Goal: Check status: Check status

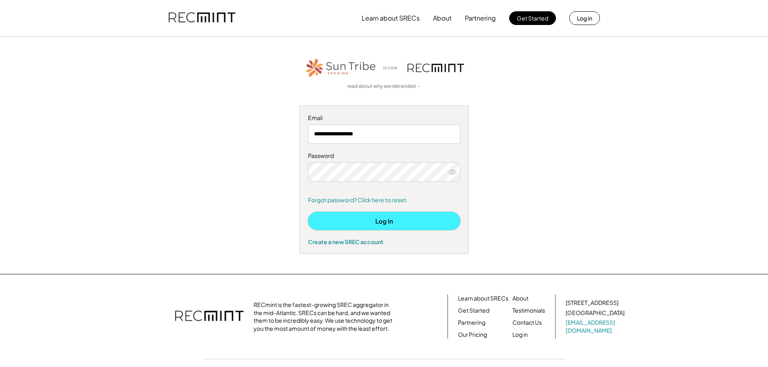
click at [368, 220] on button "Log In" at bounding box center [384, 221] width 152 height 18
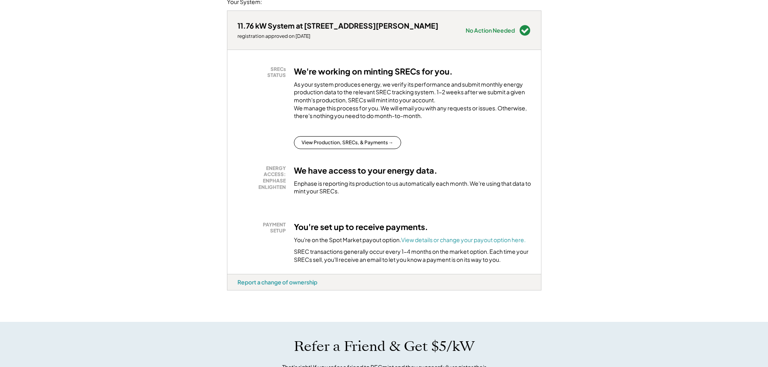
scroll to position [121, 0]
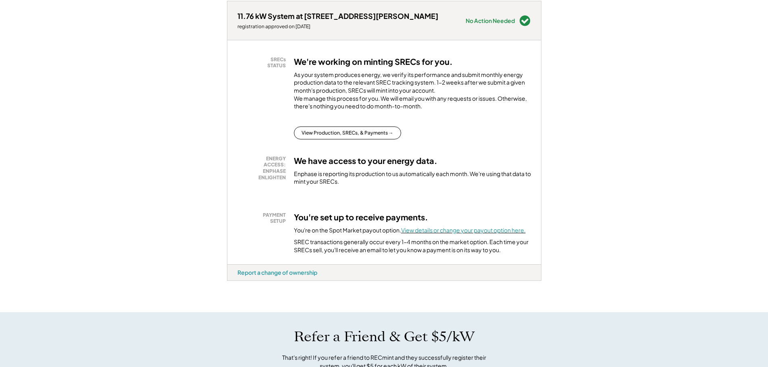
click at [435, 234] on font "View details or change your payout option here." at bounding box center [463, 230] width 125 height 7
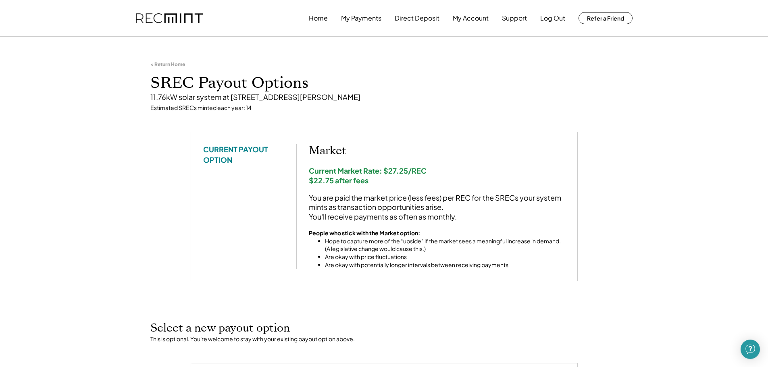
click at [226, 112] on div "< Return Home SREC Payout Options 11.76kW solar system at 5500 Stearnes Ave, Ro…" at bounding box center [384, 86] width 484 height 91
click at [357, 15] on button "My Payments" at bounding box center [361, 18] width 40 height 16
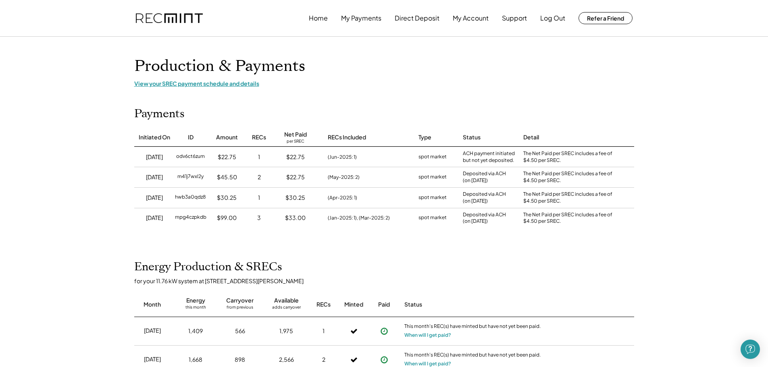
click at [201, 86] on div "View your SREC payment schedule and details" at bounding box center [384, 83] width 500 height 7
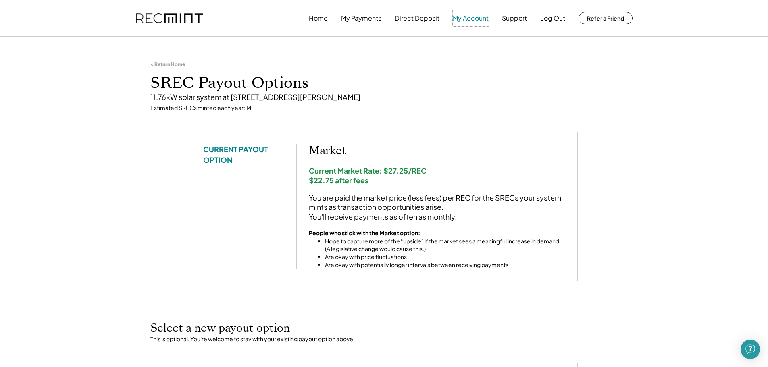
click at [466, 16] on button "My Account" at bounding box center [471, 18] width 36 height 16
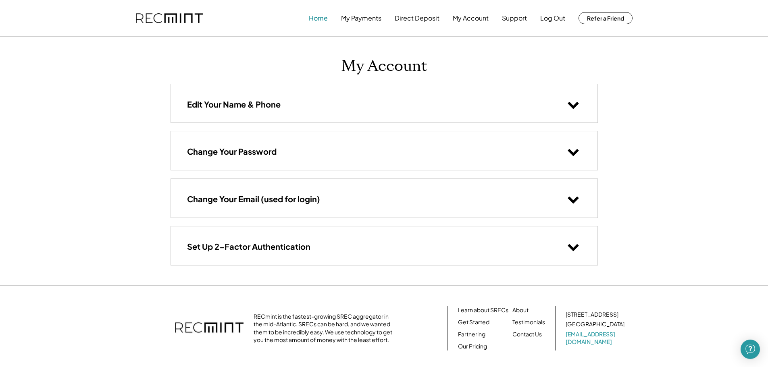
click at [319, 19] on button "Home" at bounding box center [318, 18] width 19 height 16
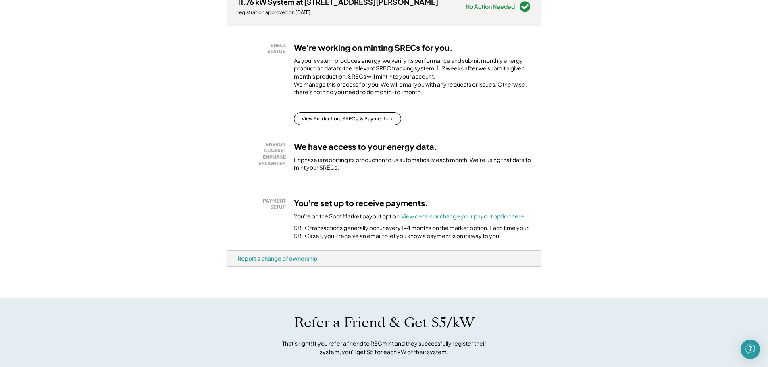
scroll to position [121, 0]
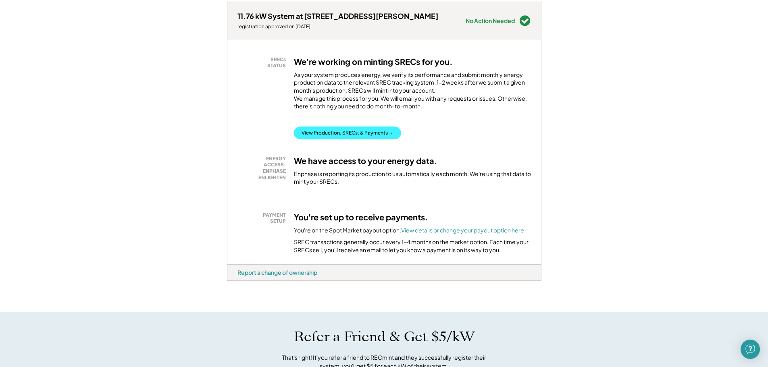
click at [324, 139] on button "View Production, SRECs, & Payments →" at bounding box center [347, 133] width 107 height 13
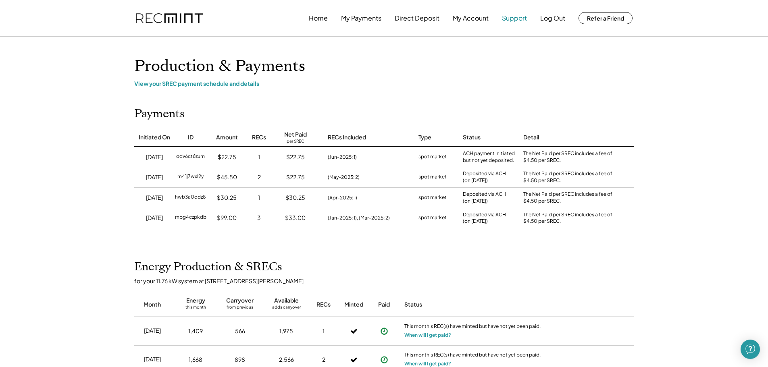
click at [516, 19] on button "Support" at bounding box center [514, 18] width 25 height 16
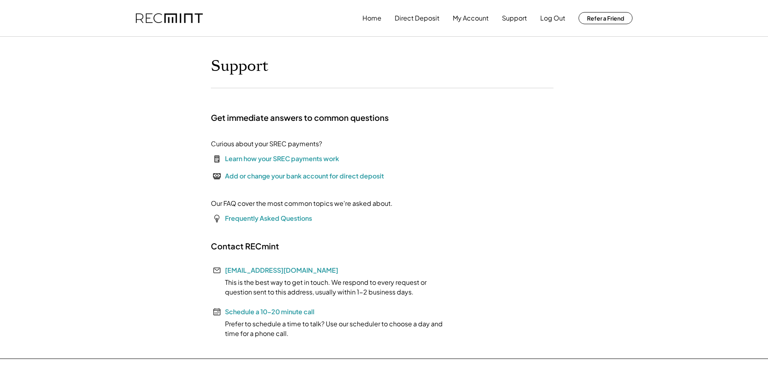
click at [477, 184] on div "Support Get immediate answers to common questions Curious about your SREC payme…" at bounding box center [384, 198] width 363 height 282
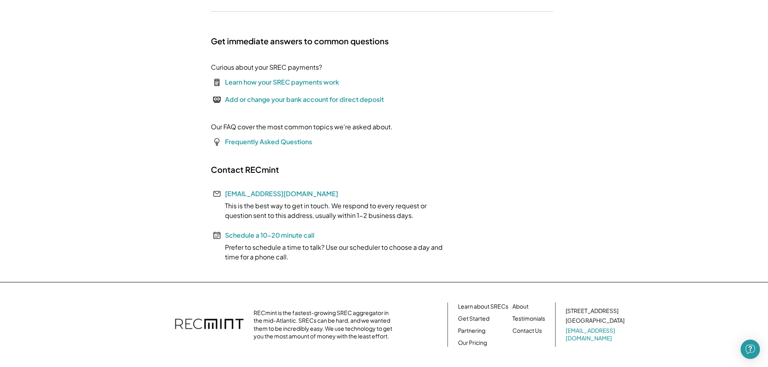
scroll to position [3, 0]
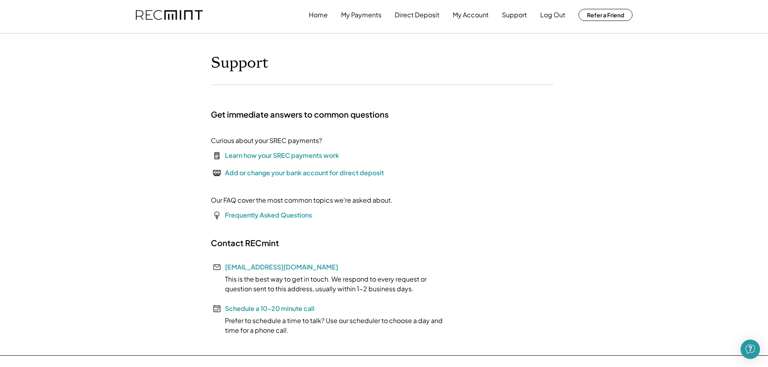
click at [261, 156] on div "Learn how your SREC payments work" at bounding box center [282, 156] width 114 height 10
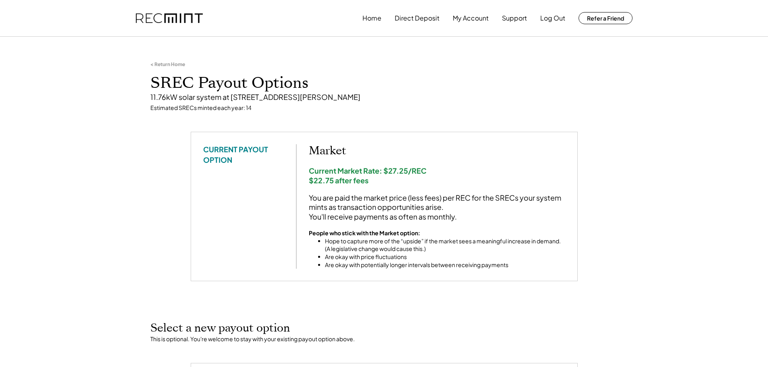
click at [211, 151] on div "CURRENT PAYOUT OPTION" at bounding box center [243, 154] width 81 height 20
click at [489, 83] on h1 "SREC Payout Options" at bounding box center [384, 83] width 468 height 19
click at [262, 113] on div "< Return Home SREC Payout Options 11.76kW solar system at 5500 Stearnes Ave, Ro…" at bounding box center [384, 86] width 484 height 91
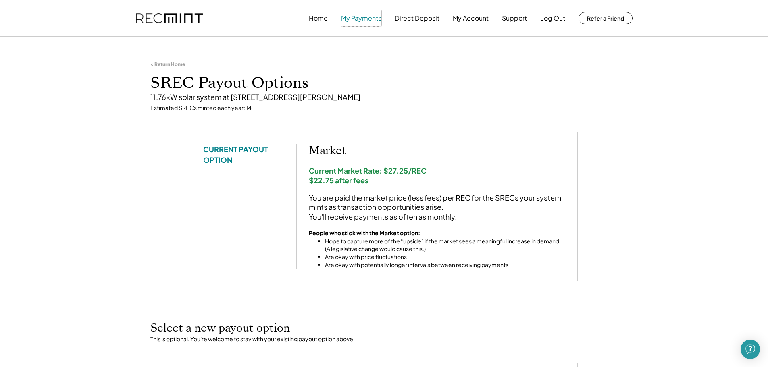
click at [352, 17] on button "My Payments" at bounding box center [361, 18] width 40 height 16
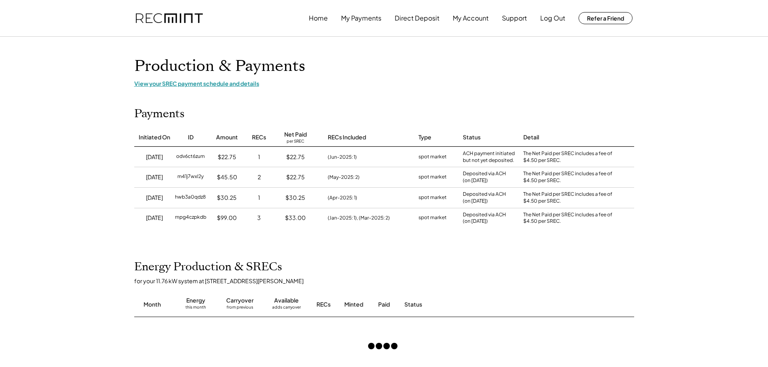
click at [336, 86] on div "View your SREC payment schedule and details" at bounding box center [384, 83] width 500 height 7
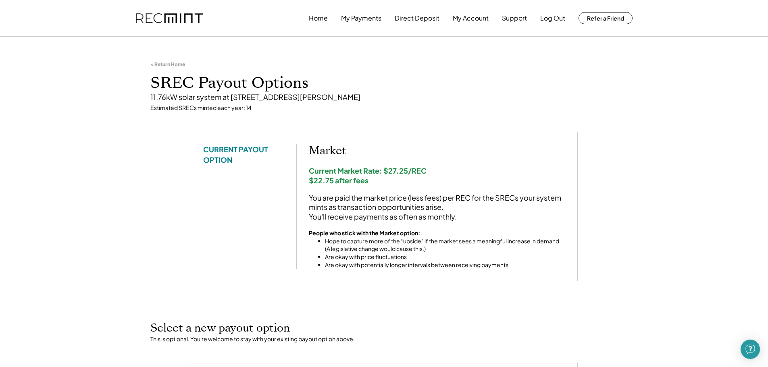
click at [441, 110] on div "Estimated SRECs minted each year: 14" at bounding box center [384, 108] width 468 height 8
click at [154, 65] on div "< Return Home" at bounding box center [167, 64] width 35 height 6
click at [166, 63] on div "< Return Home" at bounding box center [167, 64] width 35 height 6
click at [172, 66] on div "< Return Home" at bounding box center [167, 64] width 35 height 6
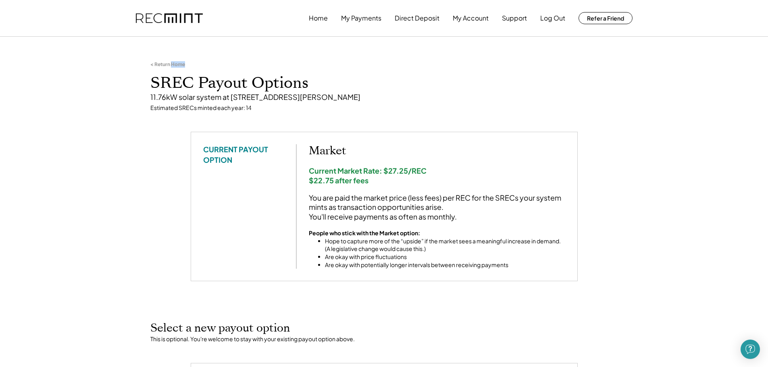
click at [172, 66] on div "< Return Home" at bounding box center [167, 64] width 35 height 6
click at [155, 64] on div "< Return Home" at bounding box center [167, 64] width 35 height 6
drag, startPoint x: 289, startPoint y: 15, endPoint x: 305, endPoint y: 15, distance: 16.1
click at [304, 15] on div "Home My Payments Direct Deposit My Account Support Log Out Refer a Friend" at bounding box center [384, 18] width 516 height 36
click at [305, 15] on div "Home My Payments Direct Deposit My Account Support Log Out Refer a Friend" at bounding box center [384, 18] width 516 height 36
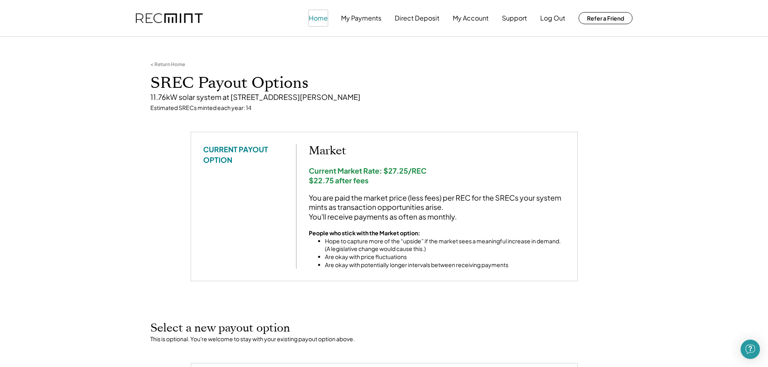
click at [316, 19] on button "Home" at bounding box center [318, 18] width 19 height 16
